Goal: Check status: Check status

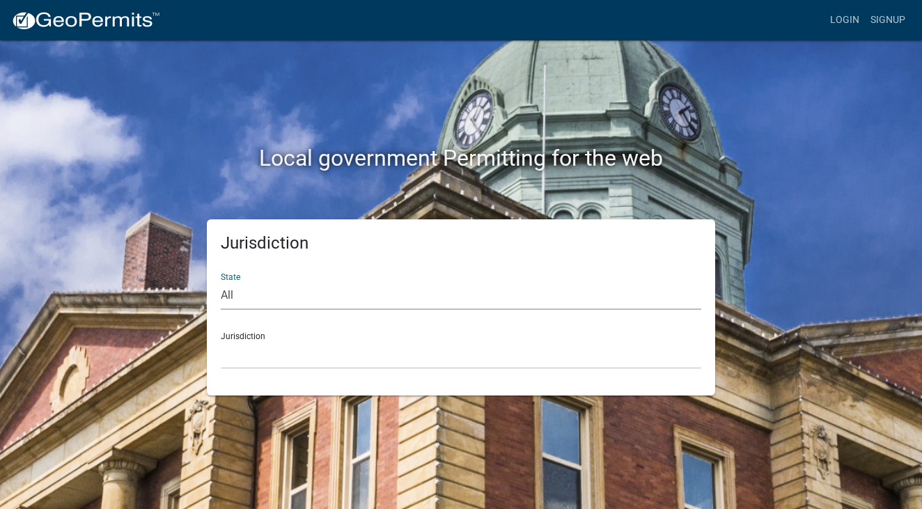
select select "Iowa"
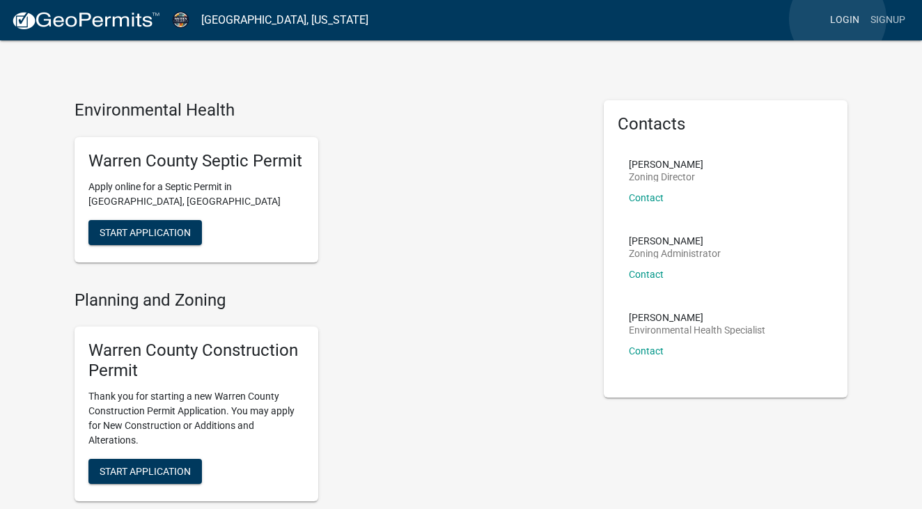
click at [838, 19] on link "Login" at bounding box center [845, 20] width 40 height 26
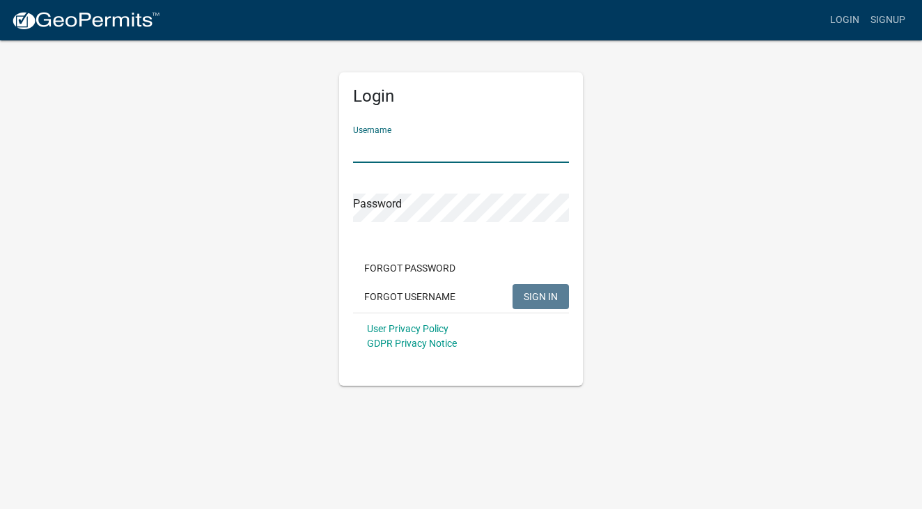
type input "troyohnemus"
click at [534, 297] on span "SIGN IN" at bounding box center [541, 295] width 34 height 11
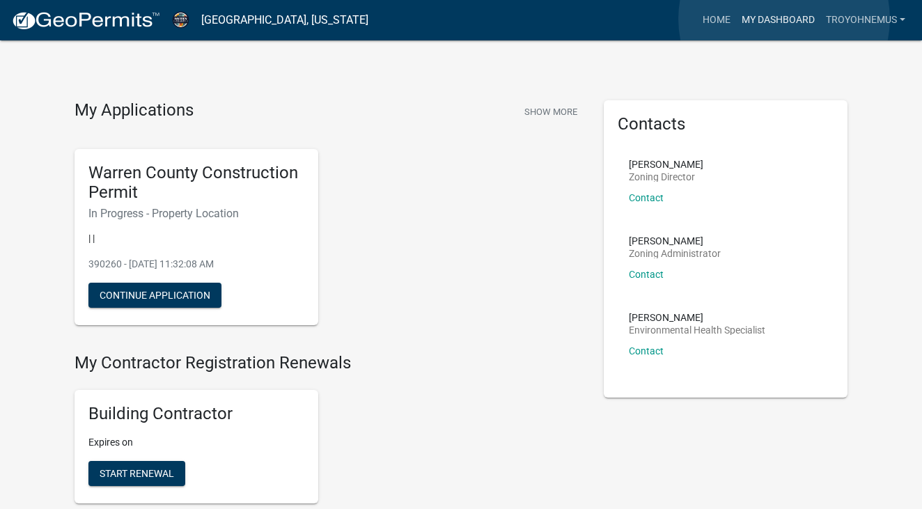
click at [784, 19] on link "My Dashboard" at bounding box center [778, 20] width 84 height 26
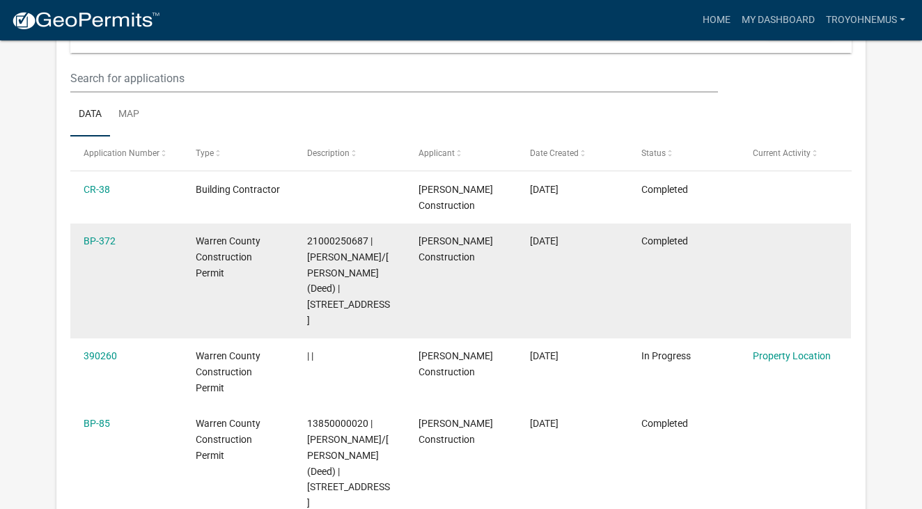
scroll to position [173, 0]
click at [98, 244] on link "BP-372" at bounding box center [100, 242] width 32 height 11
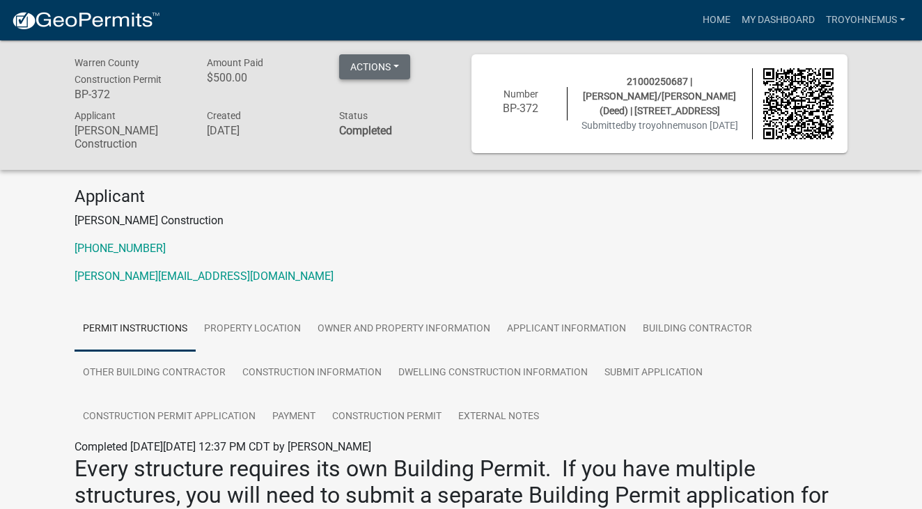
click at [396, 64] on button "Actions" at bounding box center [374, 66] width 71 height 25
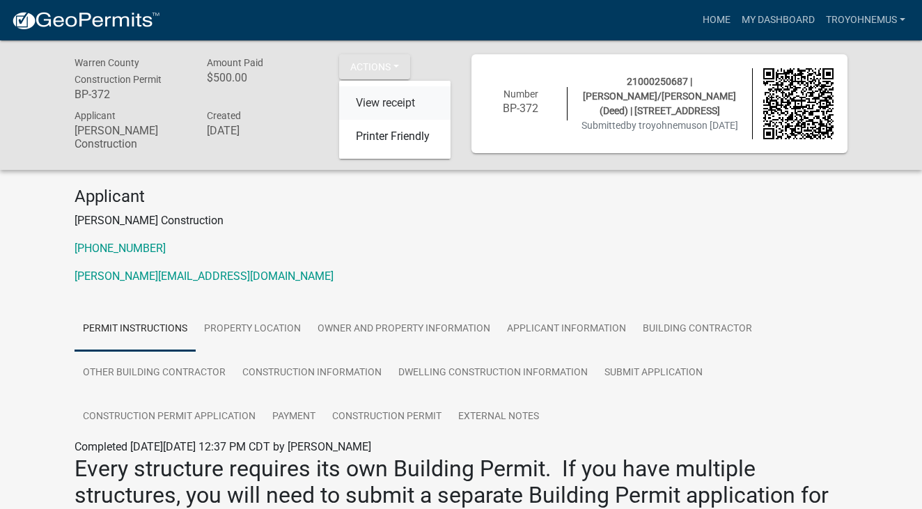
click at [386, 99] on link "View receipt" at bounding box center [394, 102] width 111 height 33
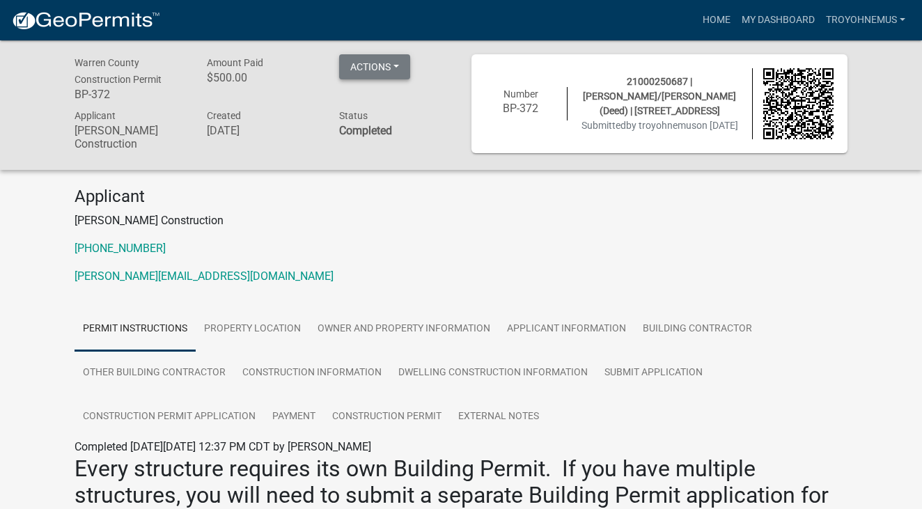
click at [403, 67] on button "Actions" at bounding box center [374, 66] width 71 height 25
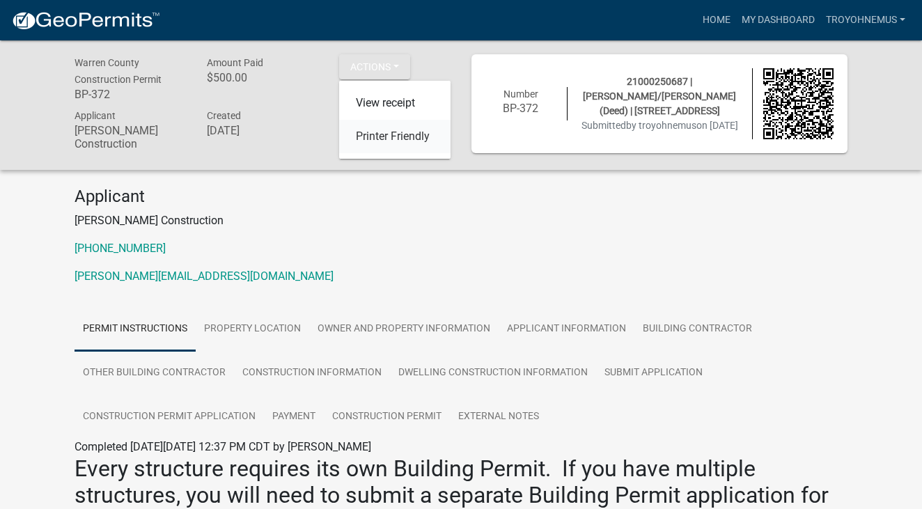
click at [399, 139] on link "Printer Friendly" at bounding box center [394, 136] width 111 height 33
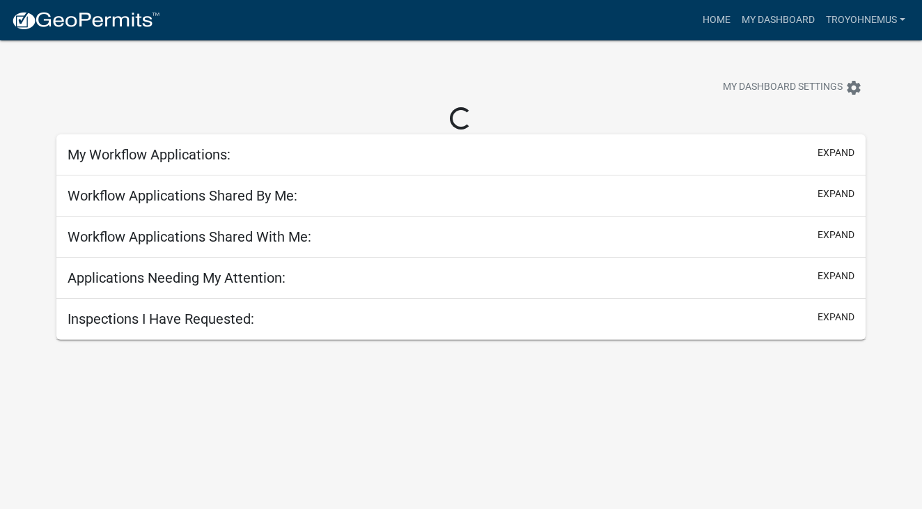
scroll to position [40, 0]
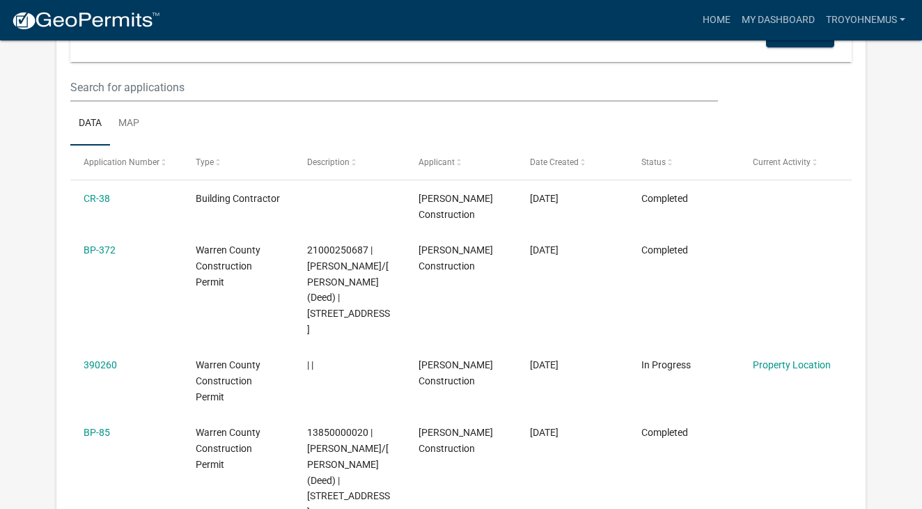
scroll to position [190, 0]
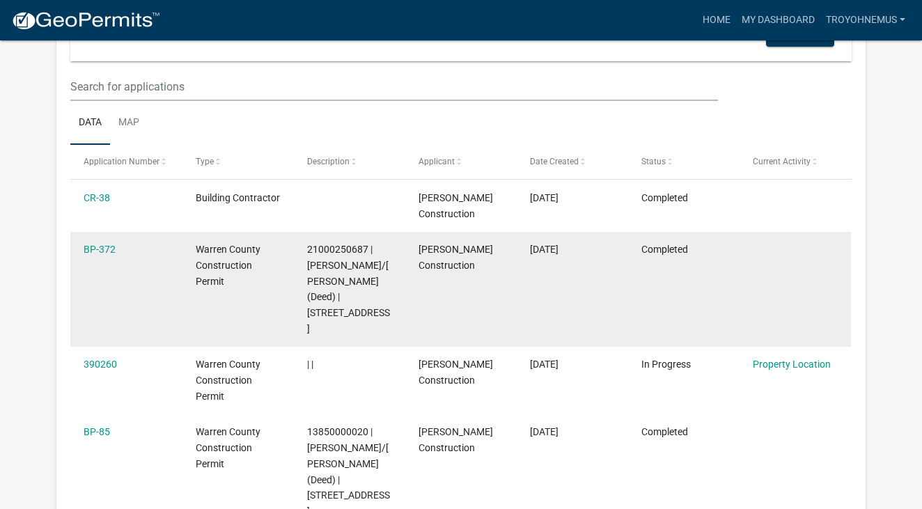
click at [93, 256] on div "BP-372" at bounding box center [126, 250] width 85 height 16
click at [100, 251] on link "BP-372" at bounding box center [100, 249] width 32 height 11
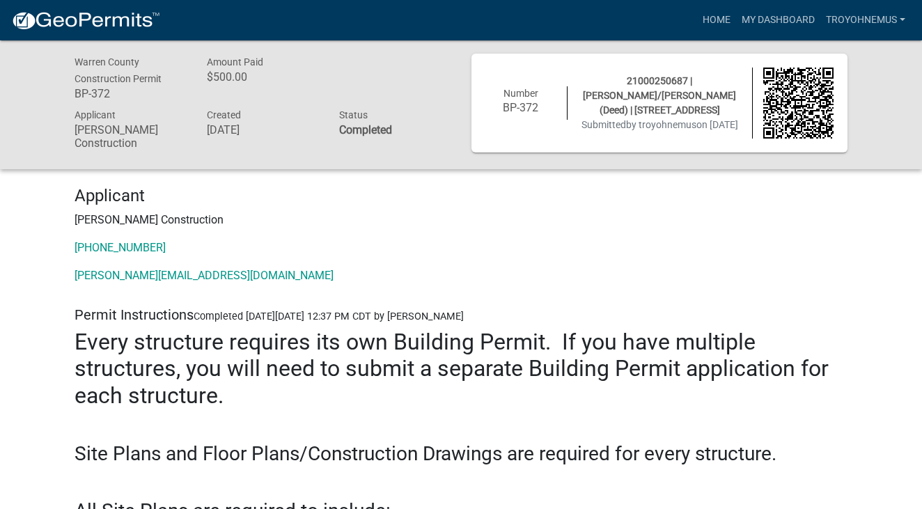
scroll to position [1, 0]
